Goal: Obtain resource: Obtain resource

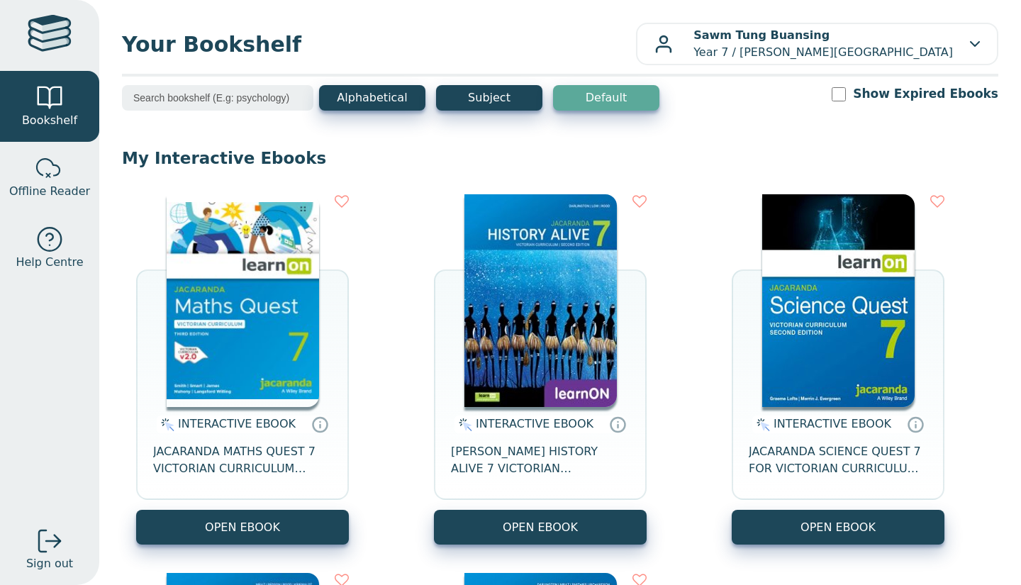
click at [189, 296] on img at bounding box center [243, 300] width 153 height 213
